Goal: Obtain resource: Obtain resource

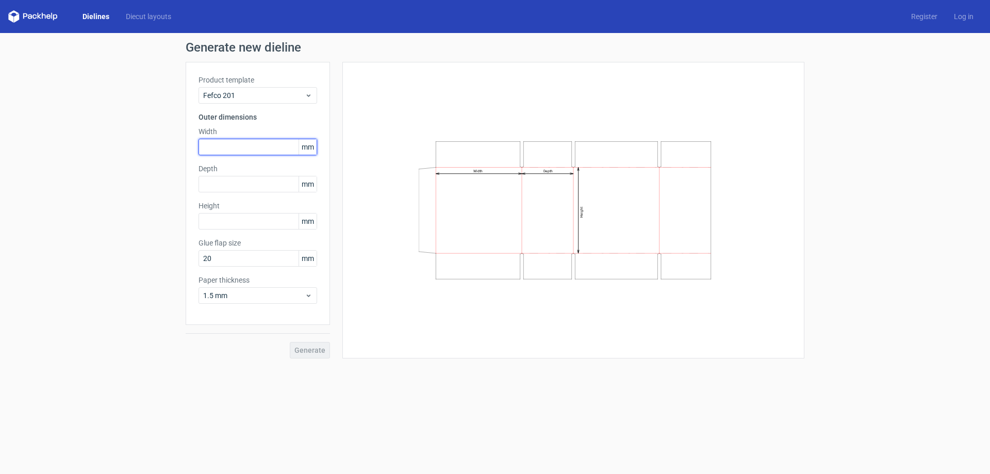
click at [246, 146] on input "text" at bounding box center [257, 147] width 119 height 16
type input "420"
click at [243, 184] on input "text" at bounding box center [257, 184] width 119 height 16
type input "260"
click at [234, 218] on input "text" at bounding box center [257, 221] width 119 height 16
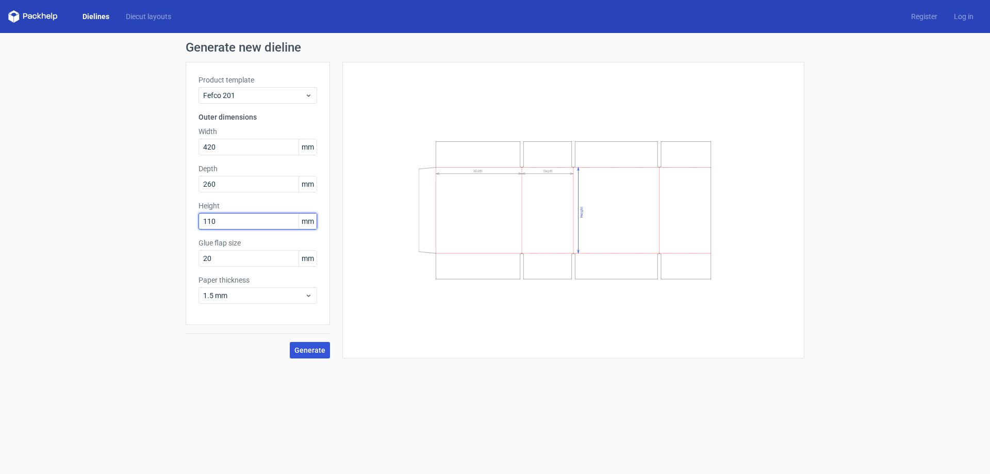
type input "110"
click at [314, 351] on span "Generate" at bounding box center [309, 349] width 31 height 7
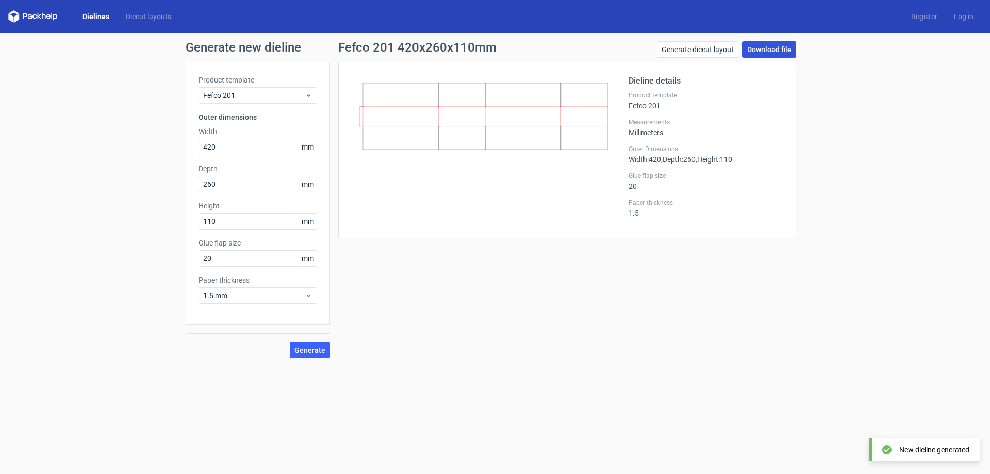
click at [760, 55] on link "Download file" at bounding box center [769, 49] width 54 height 16
click at [716, 47] on link "Generate diecut layout" at bounding box center [697, 49] width 81 height 16
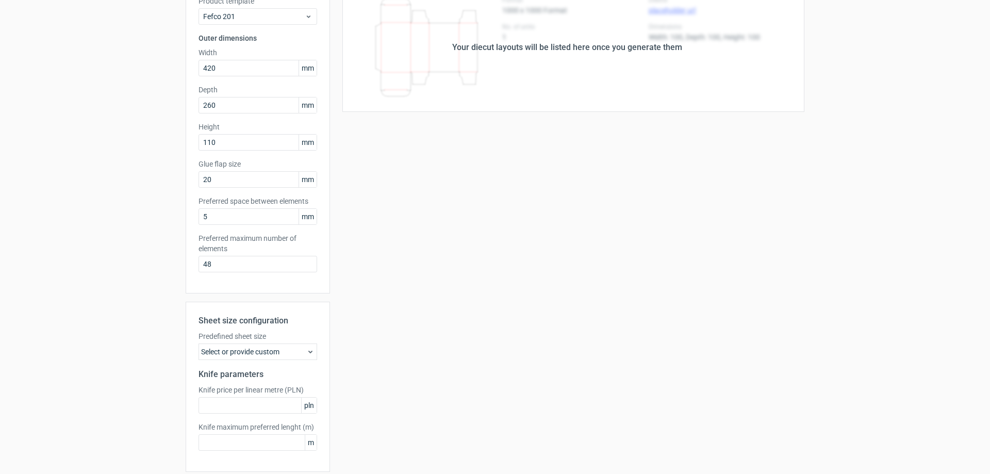
scroll to position [119, 0]
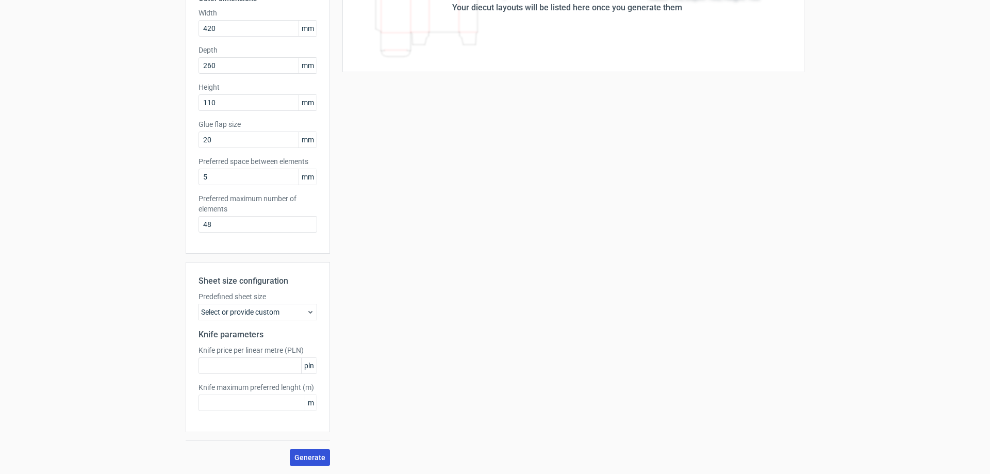
click at [309, 459] on span "Generate" at bounding box center [309, 457] width 31 height 7
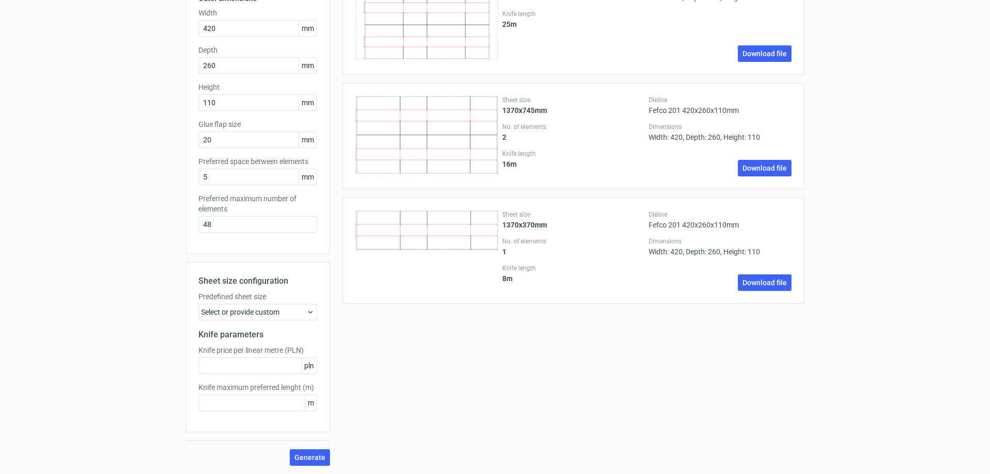
scroll to position [0, 0]
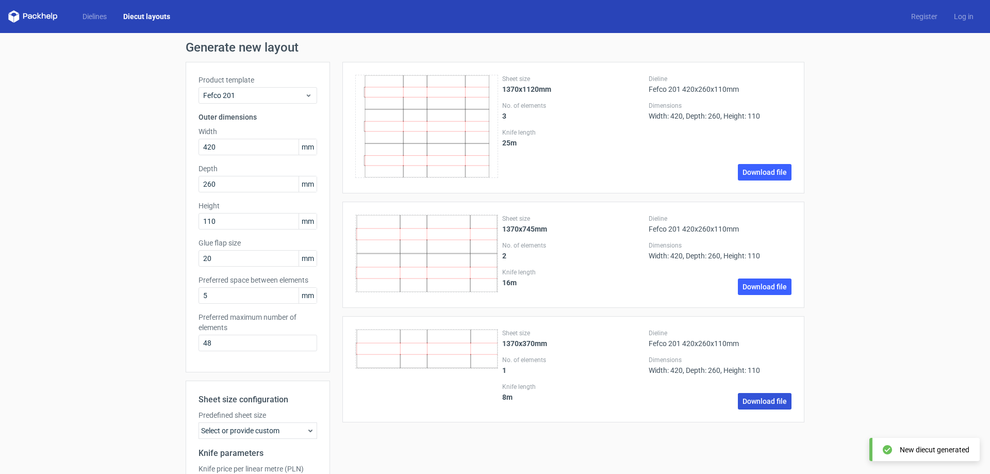
click at [759, 405] on link "Download file" at bounding box center [765, 401] width 54 height 16
click at [808, 69] on div "Generate new layout Product template Fefco 201 Outer dimensions Width 420 mm De…" at bounding box center [495, 312] width 990 height 559
